Goal: Consume media (video, audio): Consume media (video, audio)

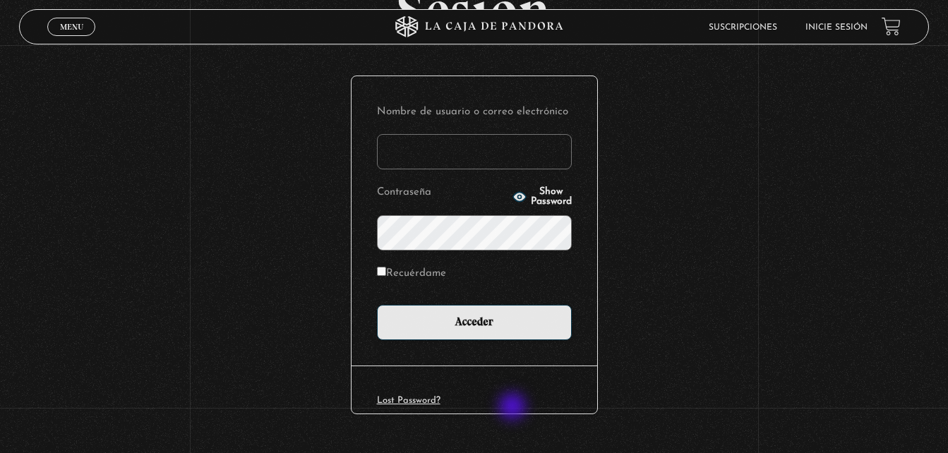
scroll to position [141, 0]
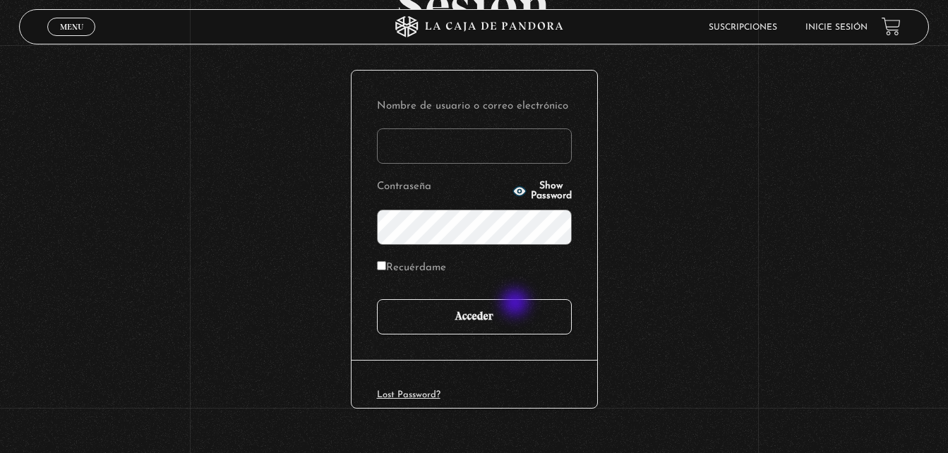
type input "epaniagua07@hotmail.com"
click at [517, 311] on input "Acceder" at bounding box center [474, 316] width 195 height 35
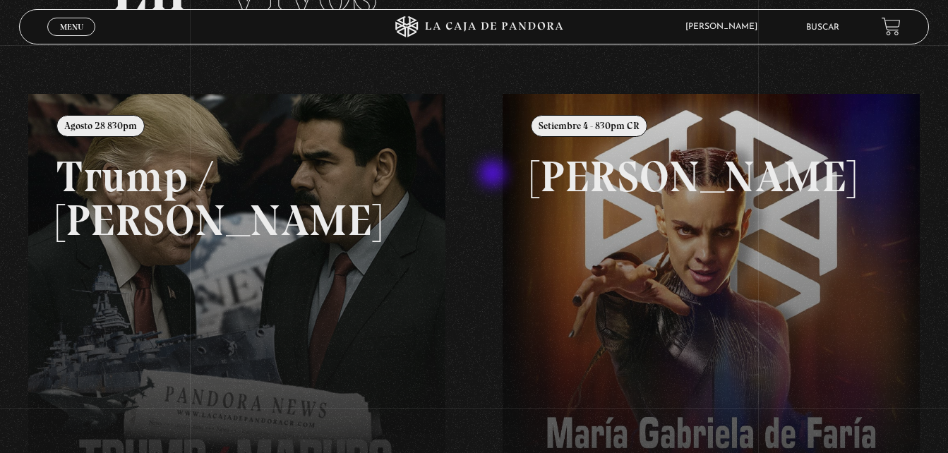
scroll to position [141, 0]
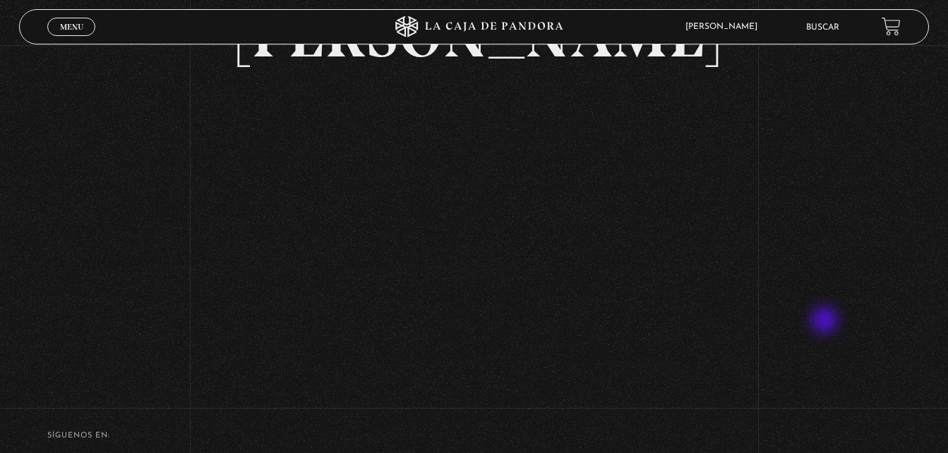
scroll to position [141, 0]
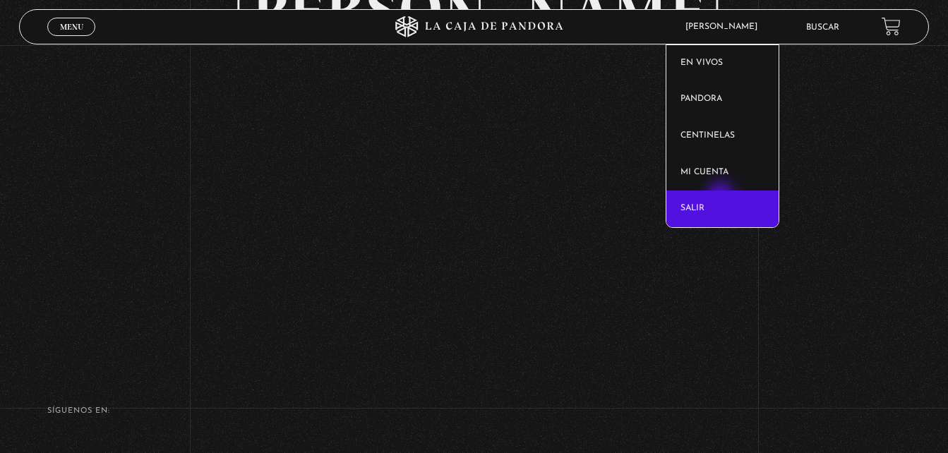
click at [722, 197] on link "Salir" at bounding box center [722, 209] width 112 height 37
